Goal: Information Seeking & Learning: Learn about a topic

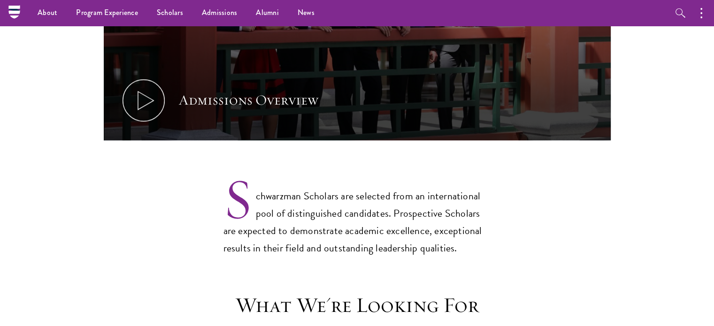
scroll to position [618, 0]
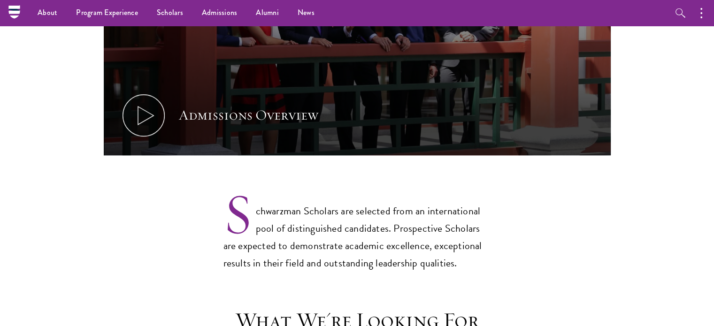
click at [355, 234] on p "Schwarzman Scholars are selected from an international pool of distinguished ca…" at bounding box center [357, 229] width 268 height 85
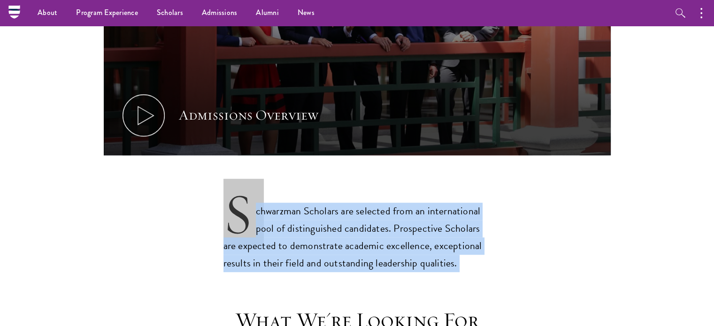
click at [355, 234] on p "Schwarzman Scholars are selected from an international pool of distinguished ca…" at bounding box center [357, 229] width 268 height 85
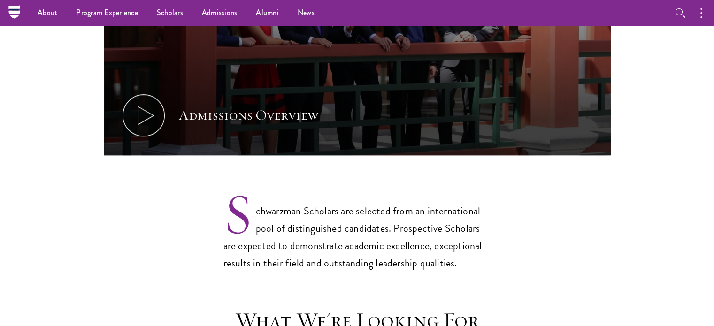
click at [355, 234] on p "Schwarzman Scholars are selected from an international pool of distinguished ca…" at bounding box center [357, 229] width 268 height 85
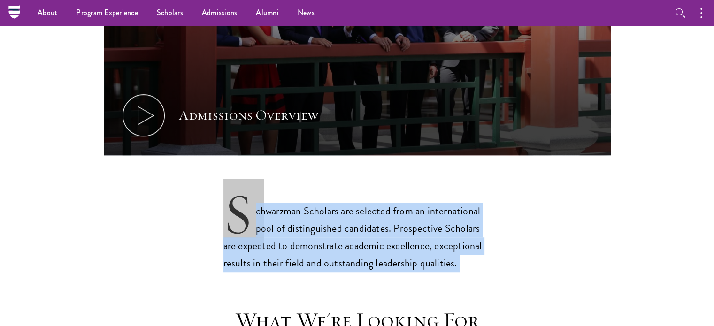
click at [355, 234] on p "Schwarzman Scholars are selected from an international pool of distinguished ca…" at bounding box center [357, 229] width 268 height 85
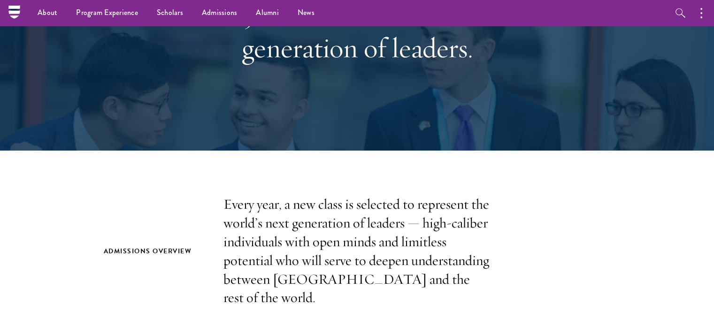
scroll to position [0, 0]
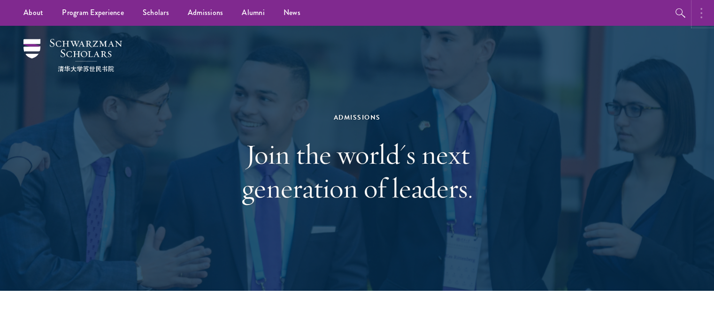
click at [702, 9] on button "button" at bounding box center [703, 13] width 21 height 26
click at [598, 13] on button "button" at bounding box center [602, 13] width 21 height 26
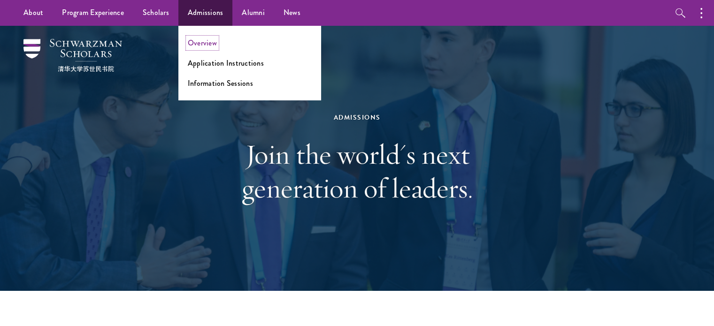
click at [194, 43] on link "Overview" at bounding box center [202, 43] width 29 height 11
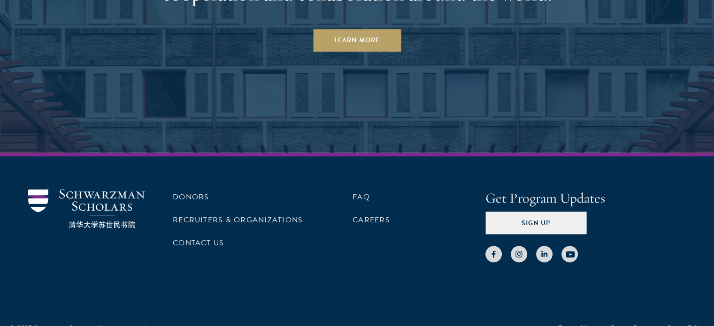
scroll to position [4659, 0]
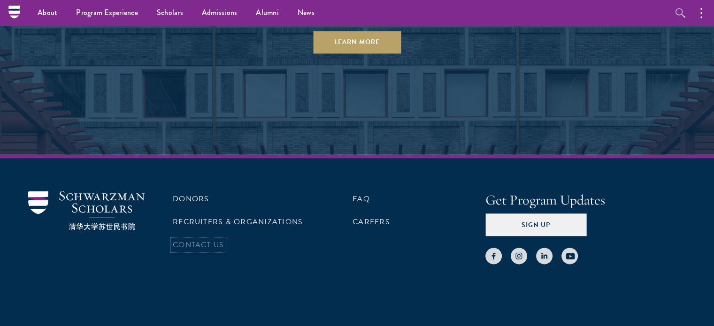
click at [211, 239] on link "Contact Us" at bounding box center [198, 244] width 51 height 11
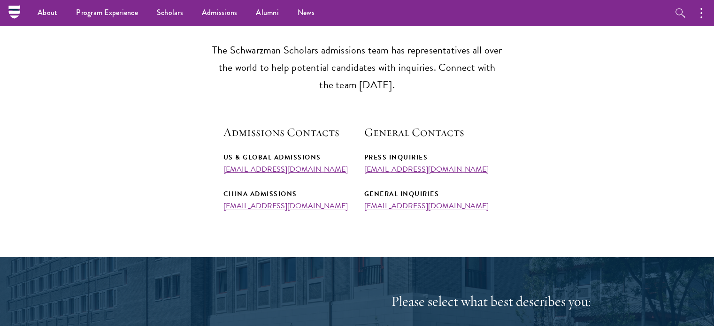
scroll to position [274, 0]
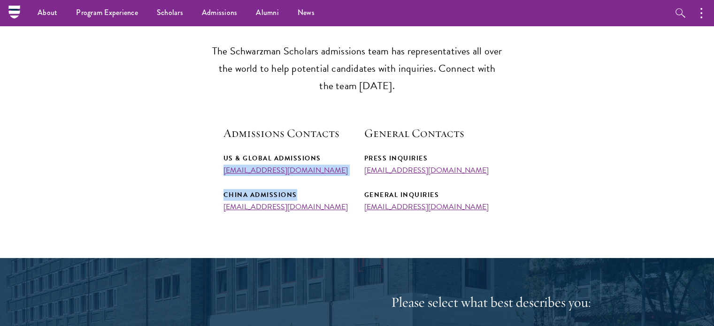
drag, startPoint x: 335, startPoint y: 176, endPoint x: 222, endPoint y: 170, distance: 113.3
click at [222, 170] on section "Admissions Team The Schwarzman Scholars admissions team has representatives all…" at bounding box center [357, 107] width 714 height 207
click at [323, 191] on div "China Admissions" at bounding box center [286, 195] width 127 height 12
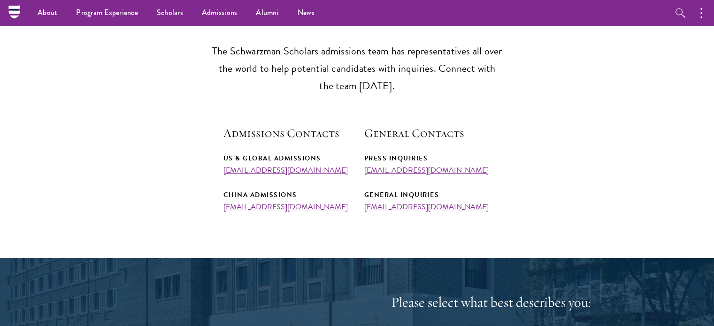
drag, startPoint x: 336, startPoint y: 173, endPoint x: 222, endPoint y: 172, distance: 114.5
click at [222, 172] on section "Admissions Team The Schwarzman Scholars admissions team has representatives all…" at bounding box center [357, 107] width 714 height 207
copy link "admissions@schwarzmanscholars.org"
drag, startPoint x: 459, startPoint y: 211, endPoint x: 361, endPoint y: 207, distance: 97.7
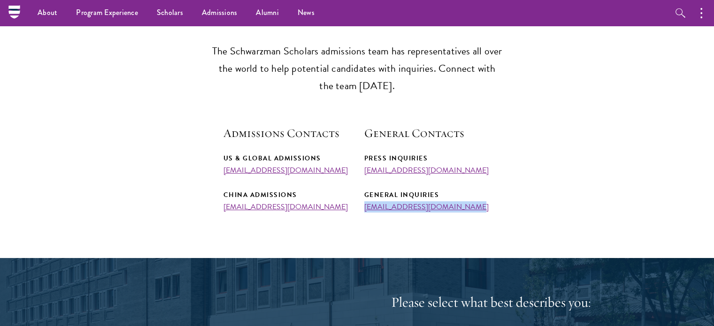
drag, startPoint x: 361, startPoint y: 207, endPoint x: 460, endPoint y: 210, distance: 98.6
click at [460, 210] on div "Admissions Contacts US & Global Admissions admissions@schwarzmanscholars.org Ch…" at bounding box center [357, 168] width 268 height 86
copy link "info@schwarzmanscholars.org"
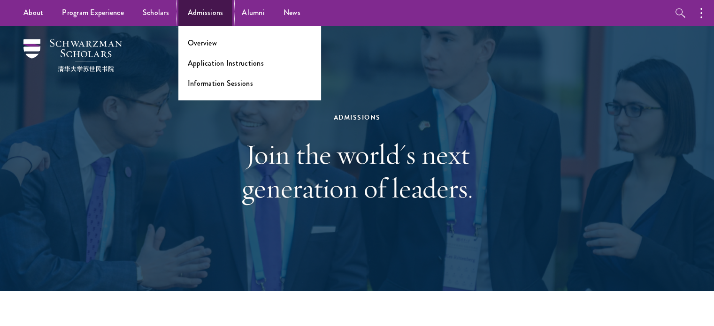
click at [192, 11] on link "Admissions" at bounding box center [205, 13] width 54 height 26
click at [210, 65] on link "Application Instructions" at bounding box center [226, 63] width 76 height 11
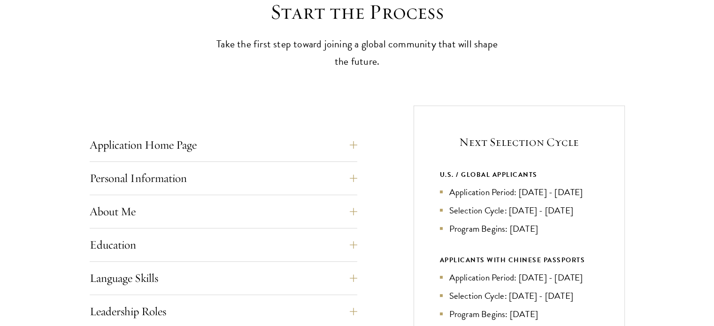
scroll to position [275, 0]
click at [534, 187] on li "Application Period: [DATE] - [DATE]" at bounding box center [519, 191] width 159 height 14
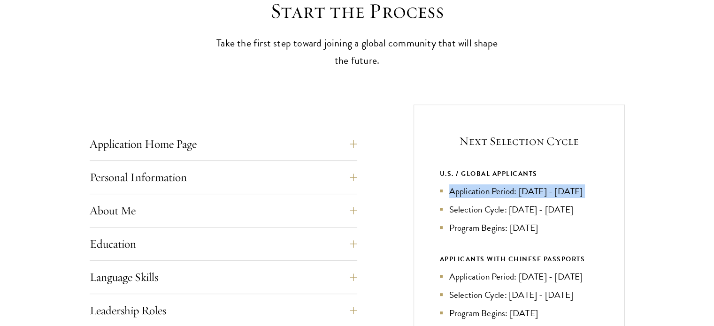
click at [534, 187] on li "Application Period: [DATE] - [DATE]" at bounding box center [519, 191] width 159 height 14
click at [534, 187] on li "Application Period: Apr 2026 - Sep 2026" at bounding box center [519, 191] width 159 height 14
click at [511, 210] on li "Selection Cycle: Oct - Nov 2026" at bounding box center [519, 210] width 159 height 14
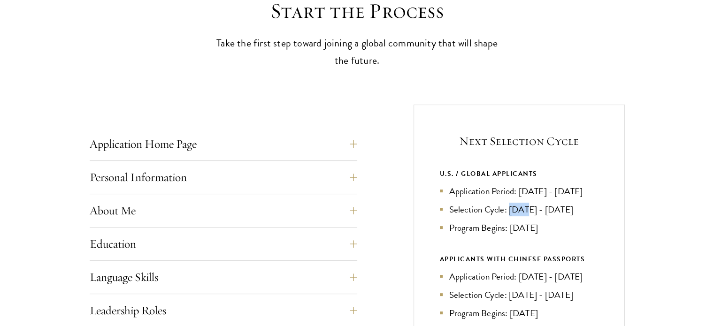
click at [511, 210] on li "Selection Cycle: Oct - Nov 2026" at bounding box center [519, 210] width 159 height 14
click at [483, 221] on li "Program Begins: Aug 2027" at bounding box center [519, 228] width 159 height 14
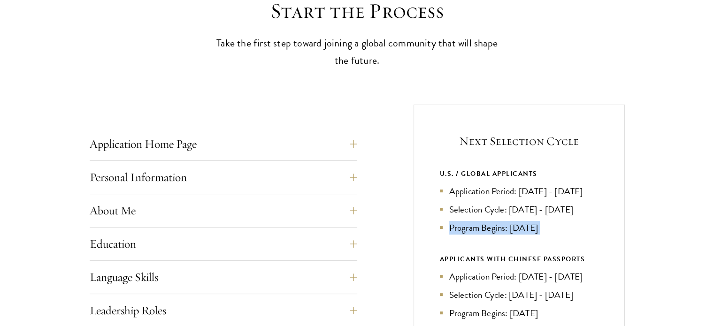
click at [529, 231] on li "Program Begins: Aug 2027" at bounding box center [519, 228] width 159 height 14
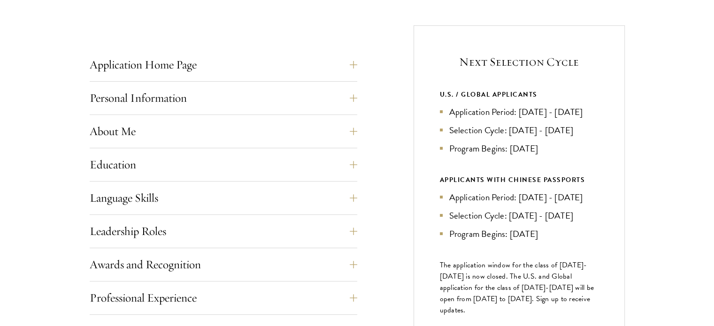
click at [550, 201] on li "Application Period: Jan 2026 - May 2026" at bounding box center [519, 198] width 159 height 14
click at [478, 114] on li "Application Period: Apr 2026 - Sep 2026" at bounding box center [519, 112] width 159 height 14
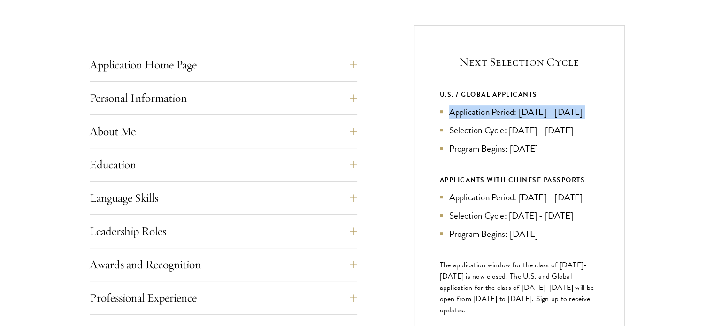
click at [478, 114] on li "Application Period: Apr 2026 - Sep 2026" at bounding box center [519, 112] width 159 height 14
click at [515, 106] on li "Application Period: Apr 2026 - Sep 2026" at bounding box center [519, 112] width 159 height 14
click at [522, 112] on li "Application Period: Apr 2026 - Sep 2026" at bounding box center [519, 112] width 159 height 14
drag, startPoint x: 519, startPoint y: 112, endPoint x: 598, endPoint y: 118, distance: 79.5
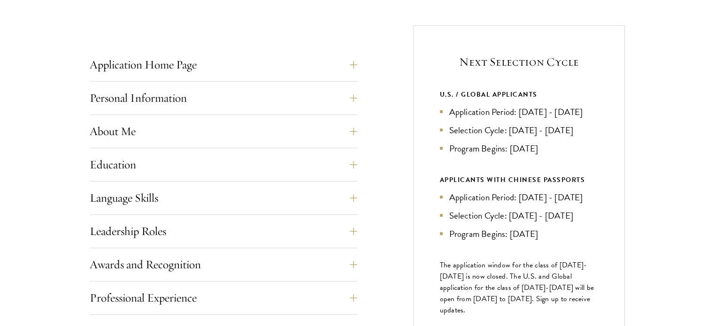
click at [598, 118] on div "Next Selection Cycle U.S. / GLOBAL APPLICANTS Application Period: Apr 2026 - Se…" at bounding box center [519, 212] width 211 height 374
click at [526, 103] on div "U.S. / GLOBAL APPLICANTS Application Period: Apr 2026 - Sep 2026 Selection Cycl…" at bounding box center [519, 122] width 159 height 67
drag, startPoint x: 519, startPoint y: 112, endPoint x: 601, endPoint y: 109, distance: 81.7
click at [601, 109] on div "Next Selection Cycle U.S. / GLOBAL APPLICANTS Application Period: Apr 2026 - Se…" at bounding box center [519, 212] width 211 height 374
click at [595, 111] on li "Application Period: Apr 2026 - Sep 2026" at bounding box center [519, 112] width 159 height 14
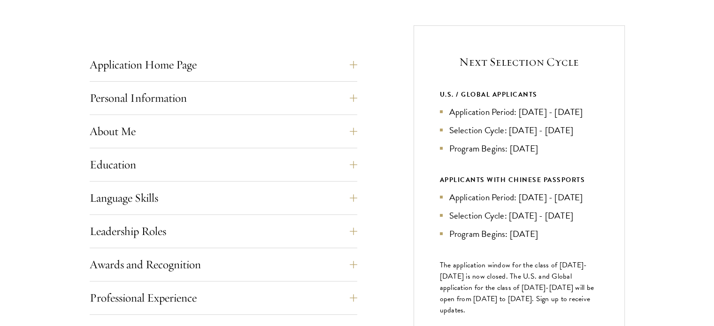
drag, startPoint x: 599, startPoint y: 111, endPoint x: 522, endPoint y: 109, distance: 77.5
click at [522, 109] on div "Next Selection Cycle U.S. / GLOBAL APPLICANTS Application Period: Apr 2026 - Se…" at bounding box center [519, 212] width 211 height 374
drag, startPoint x: 513, startPoint y: 129, endPoint x: 588, endPoint y: 131, distance: 75.2
click at [588, 131] on li "Selection Cycle: Oct - Nov 2026" at bounding box center [519, 130] width 159 height 14
click at [438, 133] on div "Next Selection Cycle U.S. / GLOBAL APPLICANTS Application Period: Apr 2026 - Se…" at bounding box center [519, 212] width 211 height 374
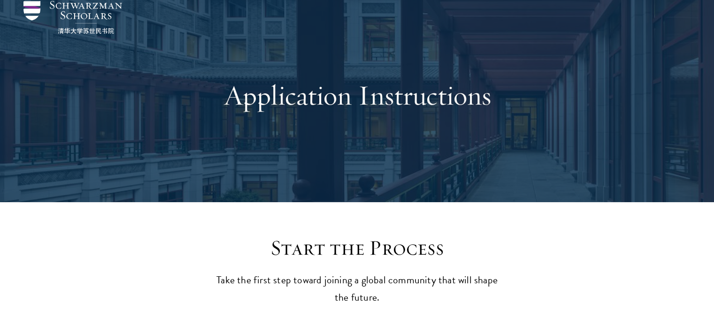
scroll to position [0, 0]
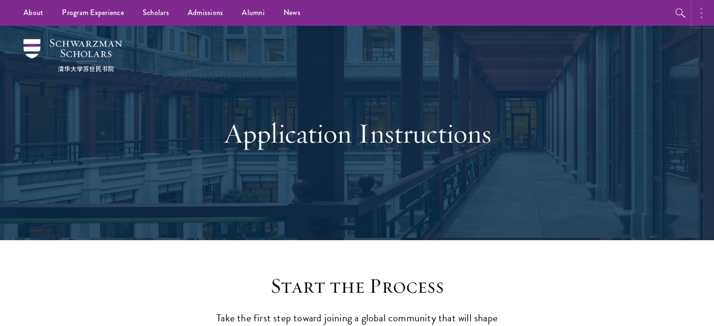
click at [712, 20] on button "button" at bounding box center [703, 13] width 21 height 26
click at [474, 146] on h1 "Application Instructions" at bounding box center [357, 133] width 324 height 34
click at [564, 94] on div "Application Instructions" at bounding box center [357, 133] width 620 height 215
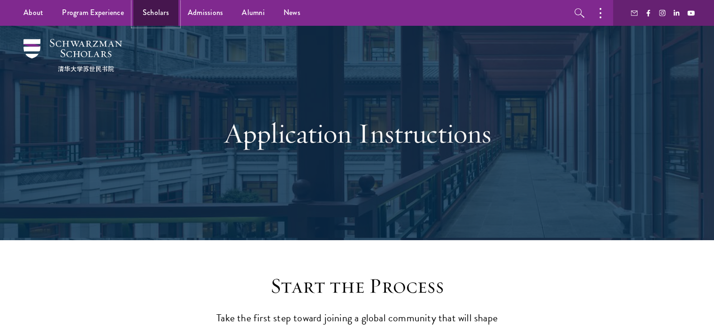
click at [159, 13] on link "Scholars" at bounding box center [155, 13] width 45 height 26
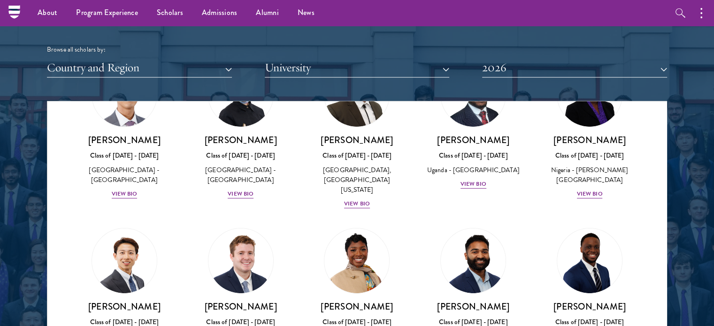
scroll to position [267, 0]
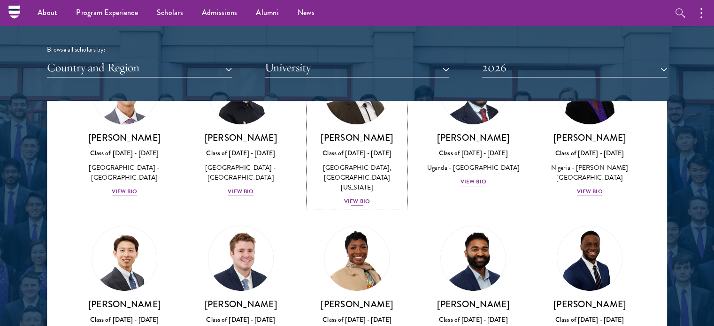
click at [355, 197] on div "View Bio" at bounding box center [357, 201] width 26 height 9
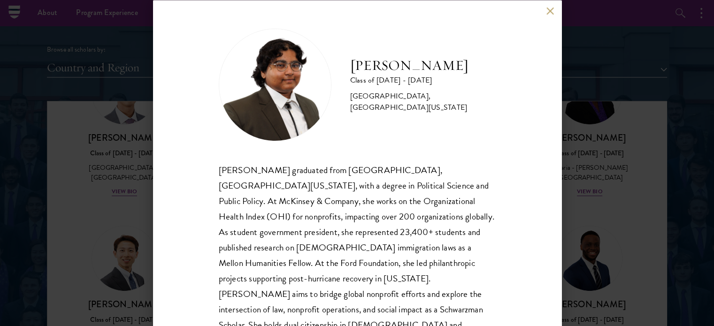
scroll to position [34, 0]
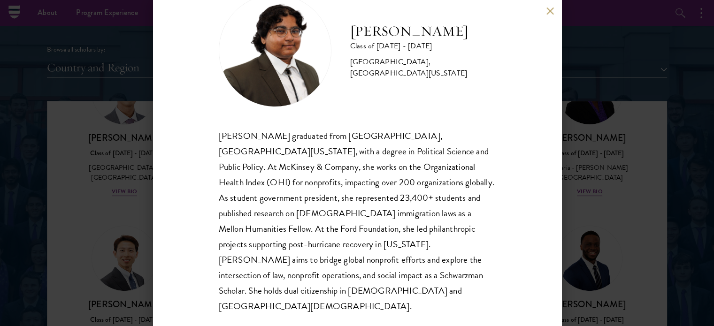
click at [550, 15] on button at bounding box center [550, 11] width 8 height 8
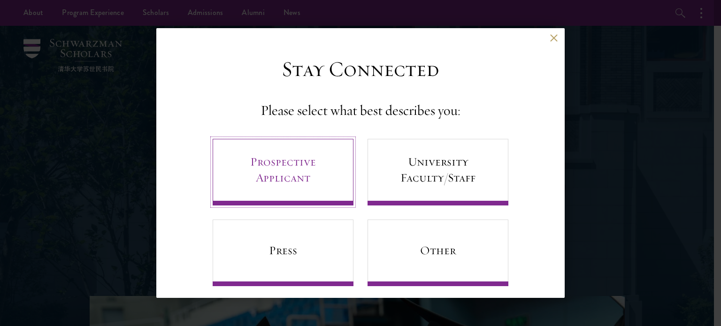
click at [275, 164] on link "Prospective Applicant" at bounding box center [283, 172] width 141 height 67
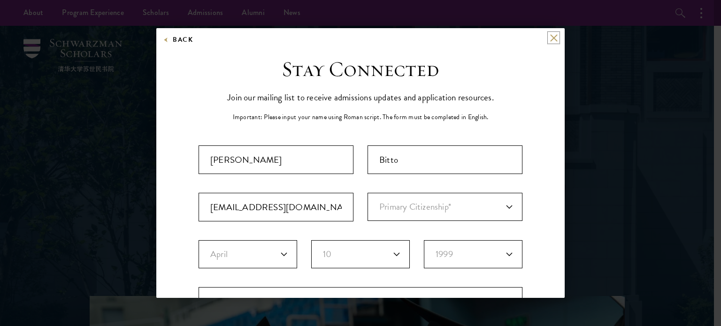
click at [550, 35] on button at bounding box center [554, 38] width 8 height 8
